Goal: Use online tool/utility

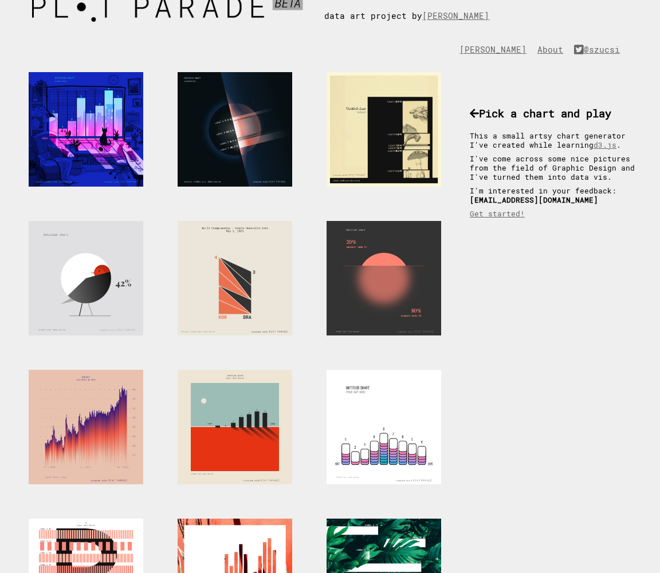
scroll to position [36, 0]
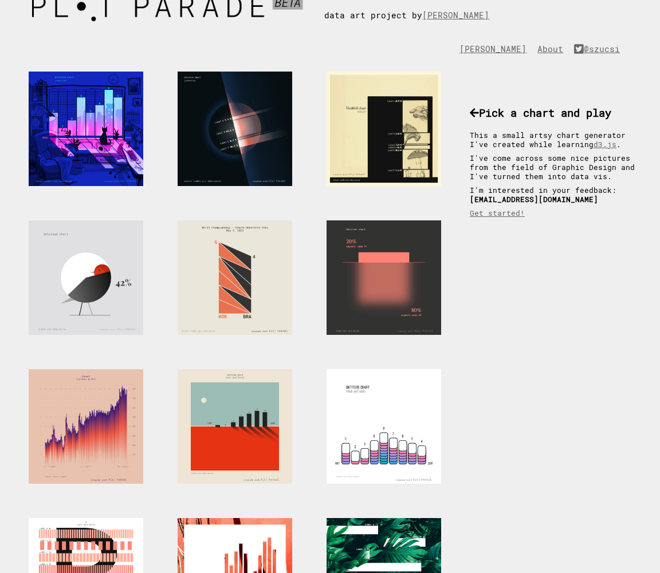
click at [379, 287] on div at bounding box center [383, 278] width 115 height 115
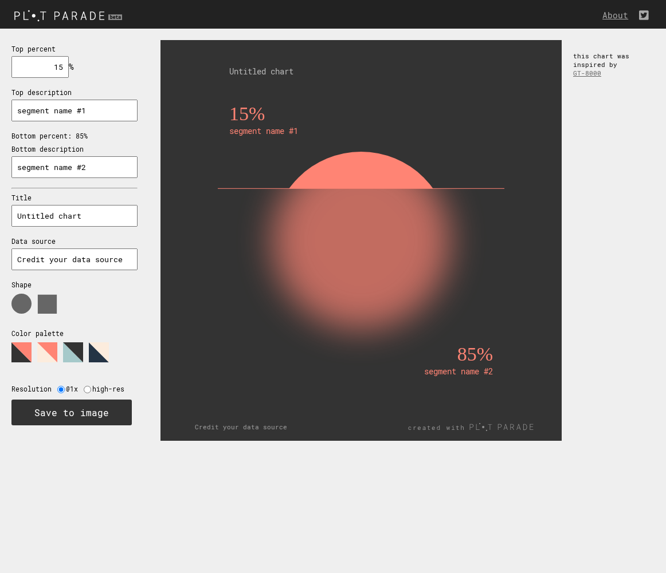
drag, startPoint x: 49, startPoint y: 69, endPoint x: 61, endPoint y: 69, distance: 12.6
click at [61, 69] on input "15" at bounding box center [39, 67] width 57 height 22
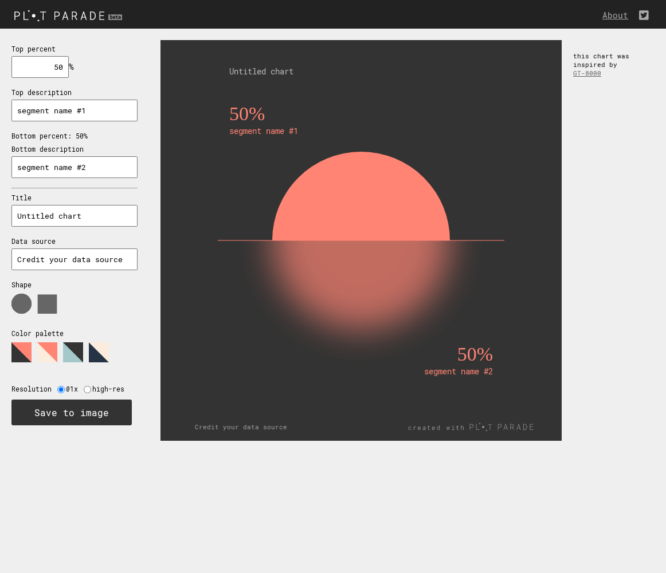
type input "5"
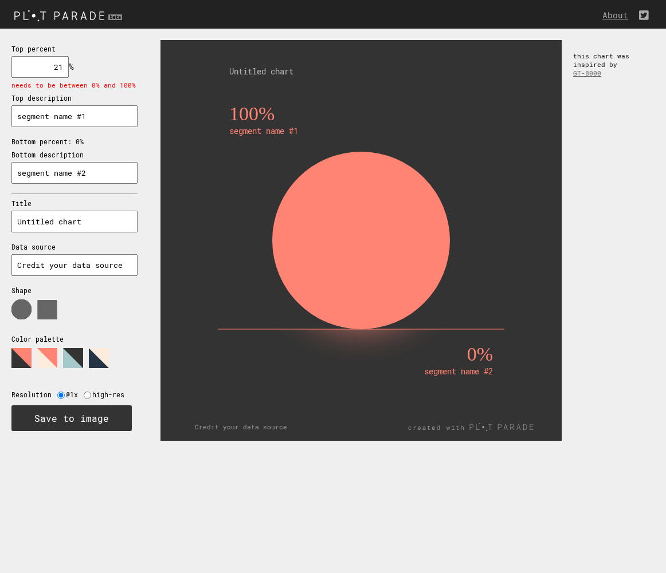
type input "2"
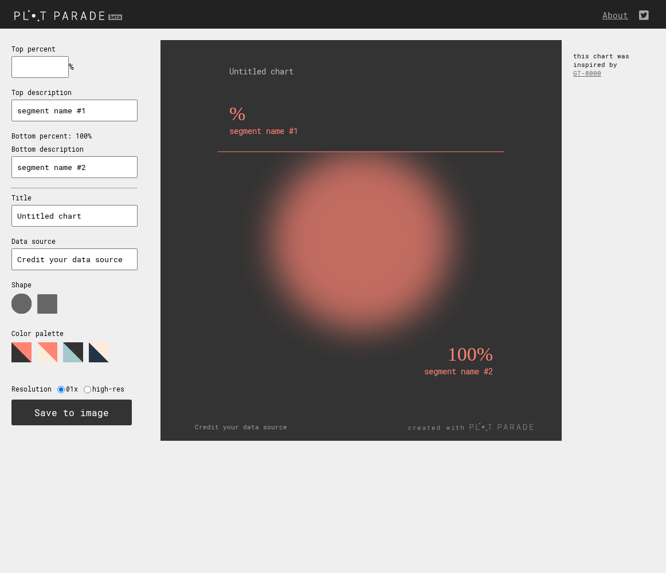
type input "0"
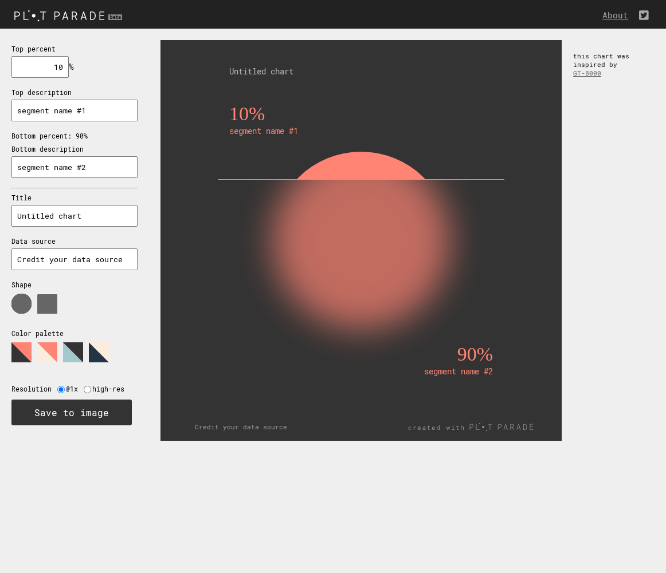
type input "1"
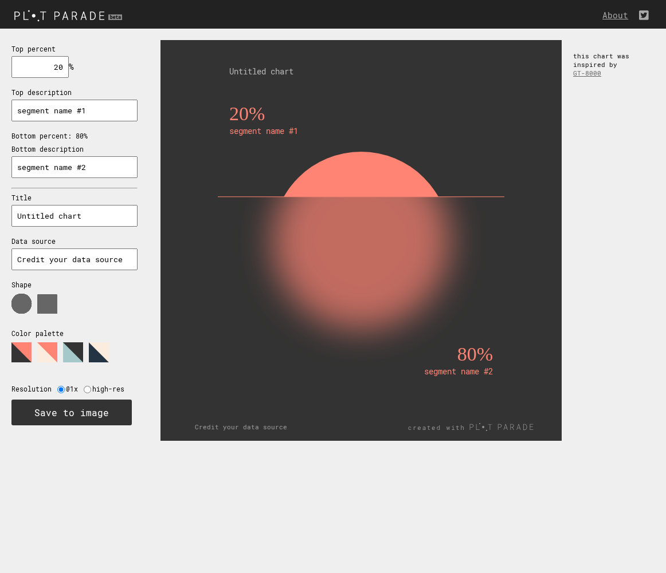
type input "2"
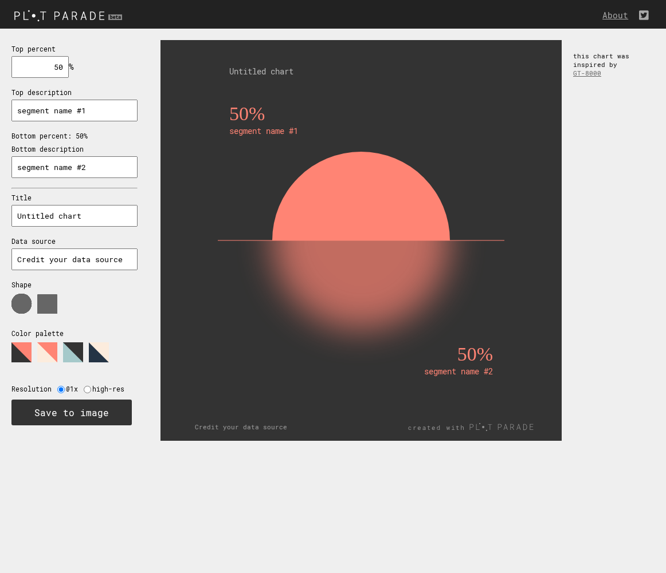
type input "50"
click at [108, 392] on label "high-res" at bounding box center [111, 389] width 38 height 9
click at [107, 389] on label "high-res" at bounding box center [111, 389] width 38 height 9
click at [88, 386] on input "radio" at bounding box center [87, 389] width 7 height 7
radio input "true"
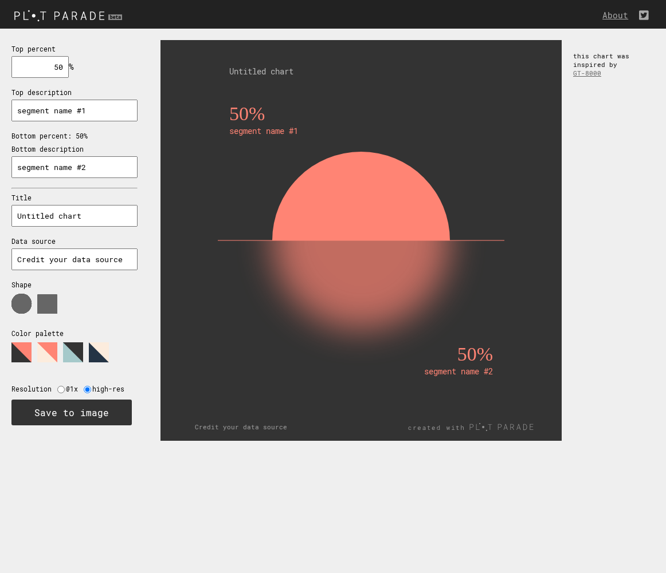
click at [85, 18] on img at bounding box center [69, 15] width 139 height 19
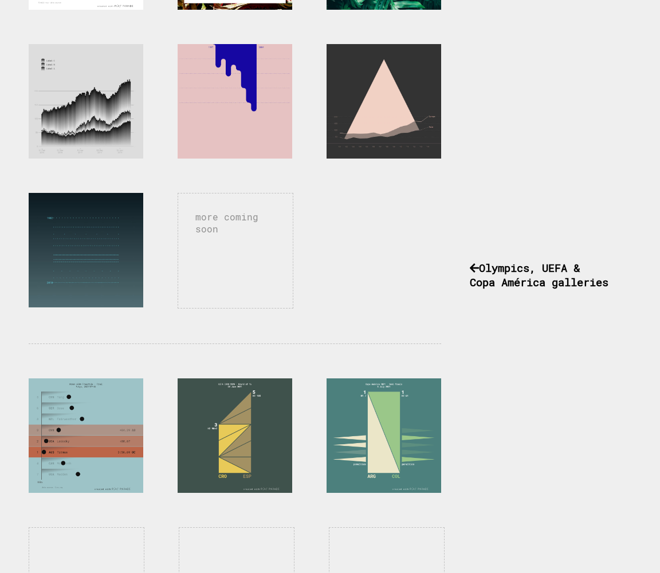
scroll to position [652, 0]
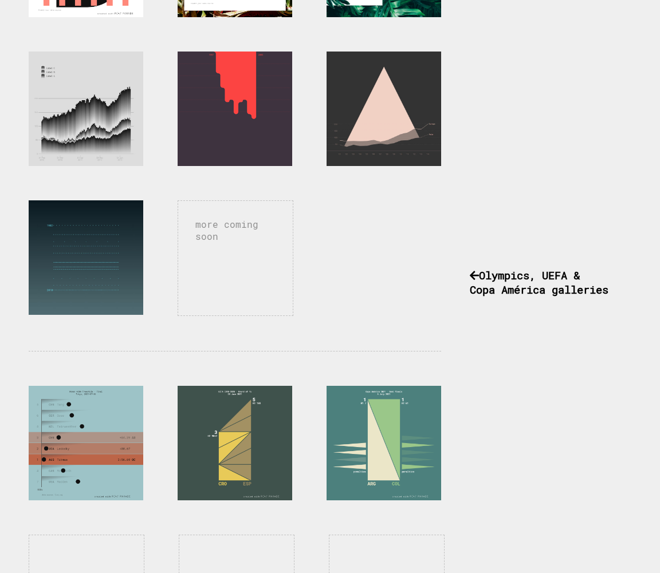
click at [208, 137] on div at bounding box center [235, 109] width 115 height 115
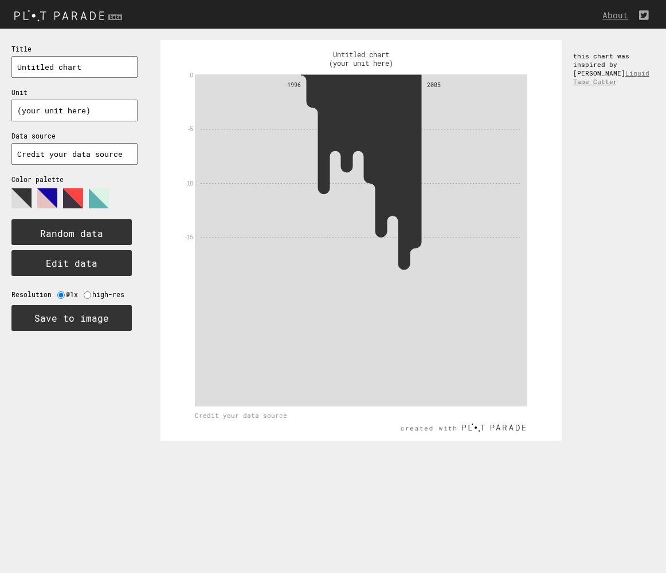
click at [110, 111] on input "text" at bounding box center [74, 111] width 126 height 22
type input "2000"
click at [91, 230] on text "Random data" at bounding box center [71, 233] width 63 height 12
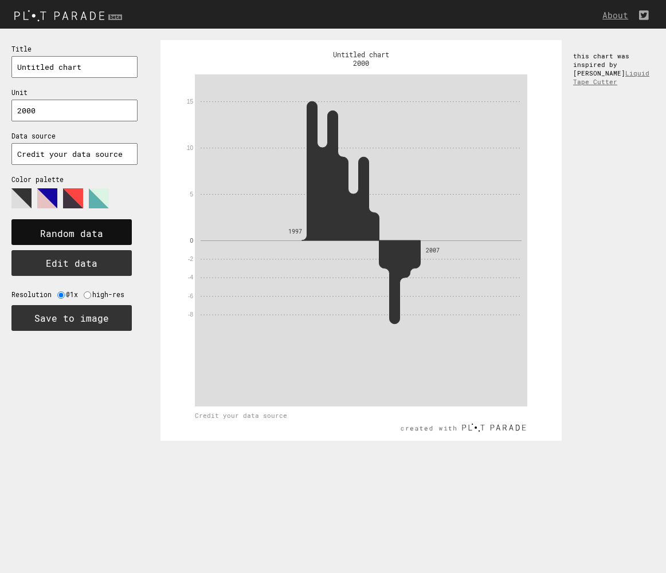
click at [99, 238] on text "Random data" at bounding box center [71, 233] width 63 height 12
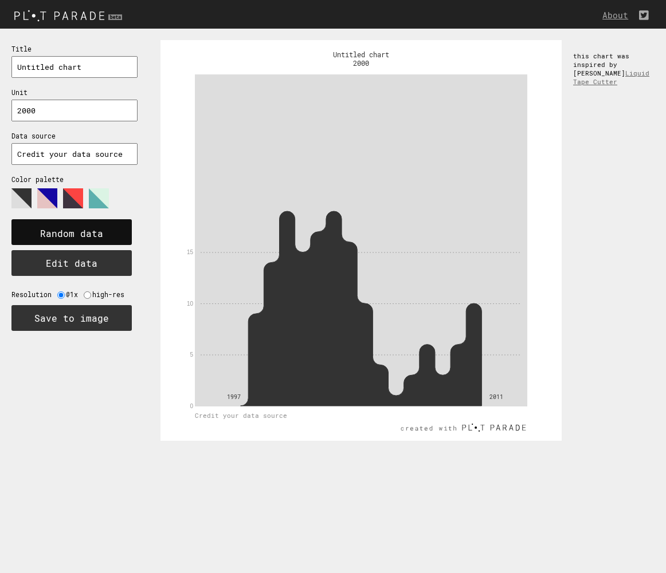
click at [99, 238] on text "Random data" at bounding box center [71, 233] width 63 height 12
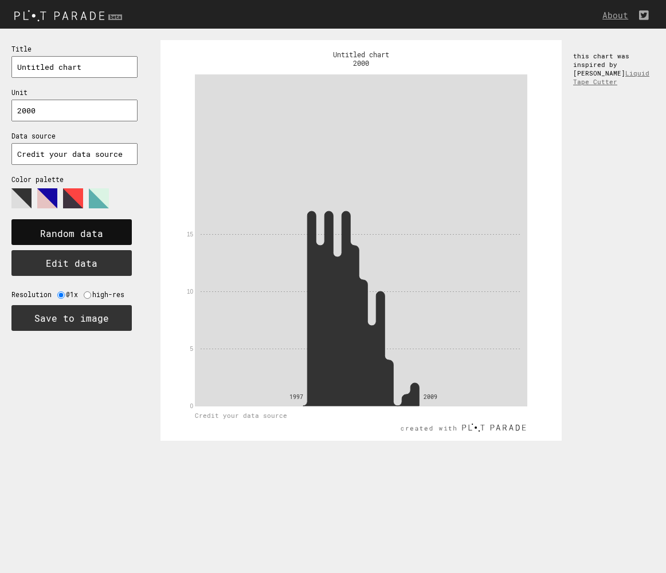
click at [99, 238] on text "Random data" at bounding box center [71, 233] width 63 height 12
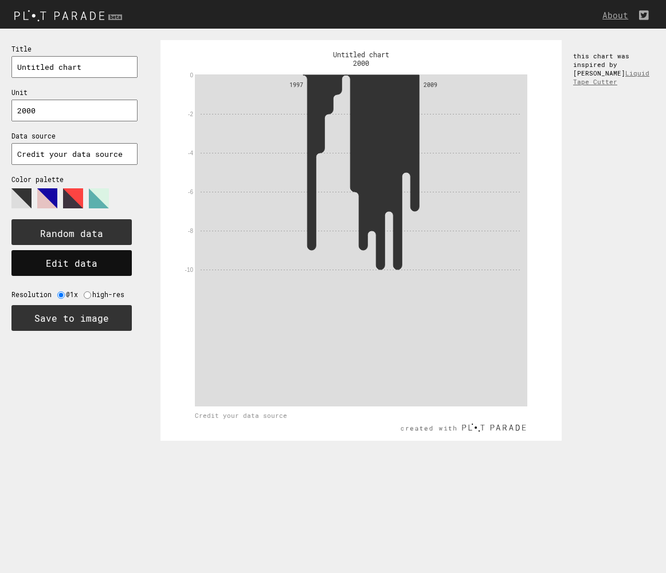
click at [99, 254] on button "Edit data" at bounding box center [71, 263] width 120 height 26
